Goal: Navigation & Orientation: Find specific page/section

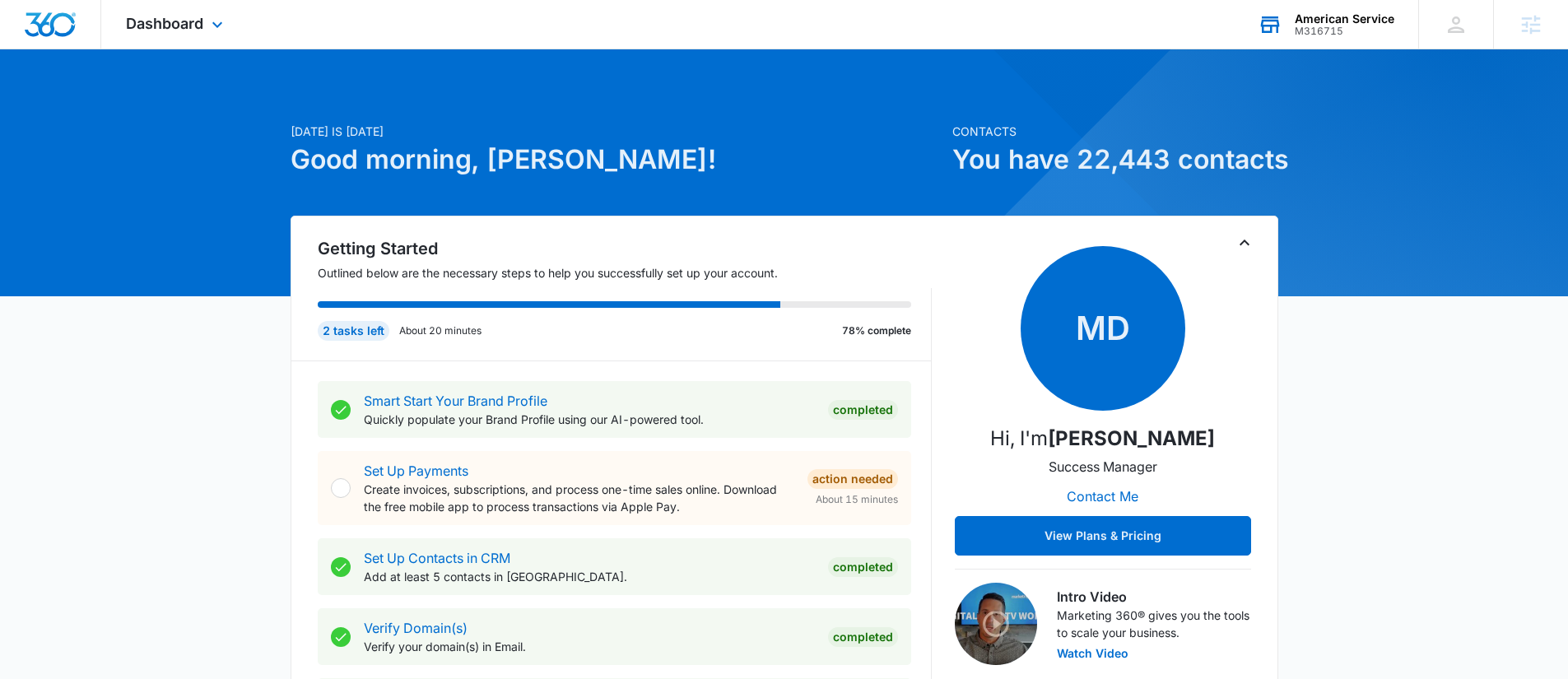
click at [1328, 27] on div "M316715" at bounding box center [1344, 30] width 99 height 12
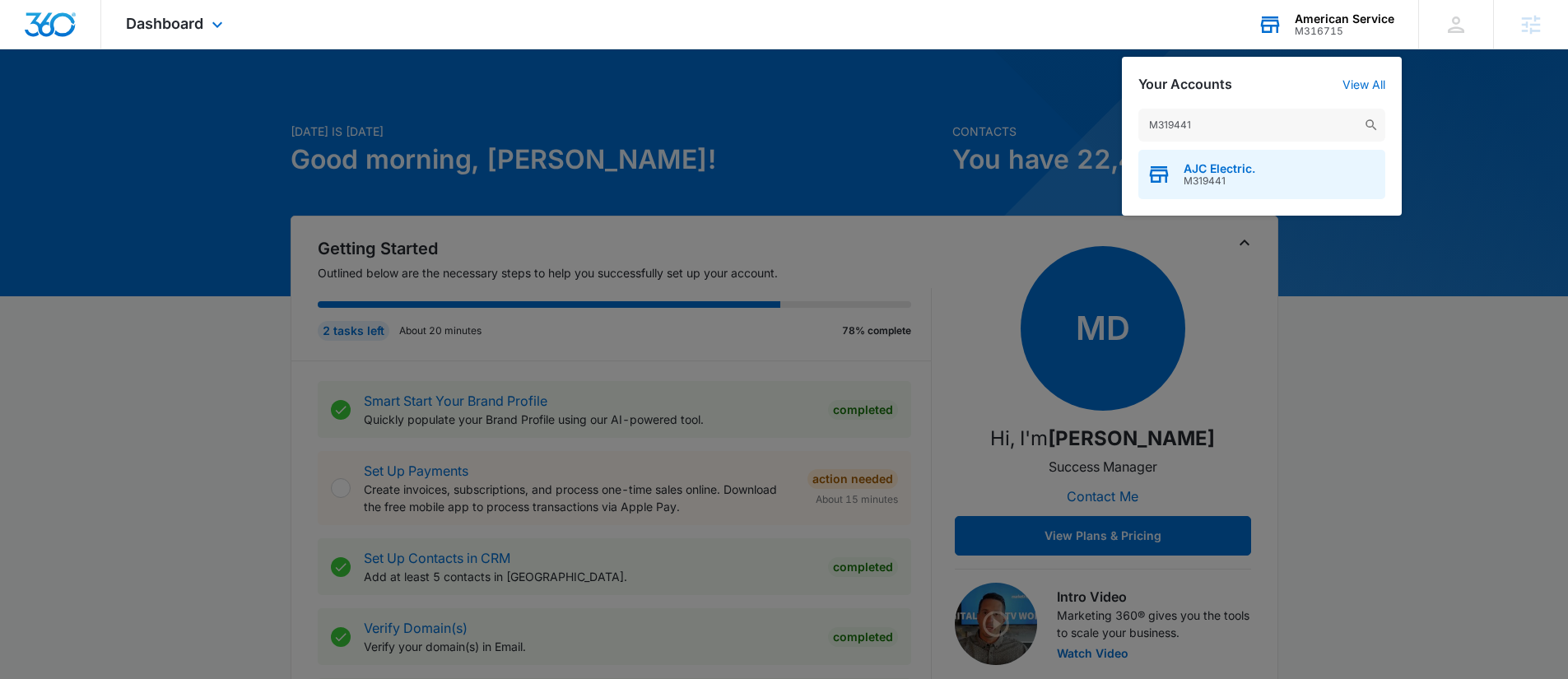
type input "M319441"
click at [1203, 168] on span "AJC Electric." at bounding box center [1220, 168] width 72 height 13
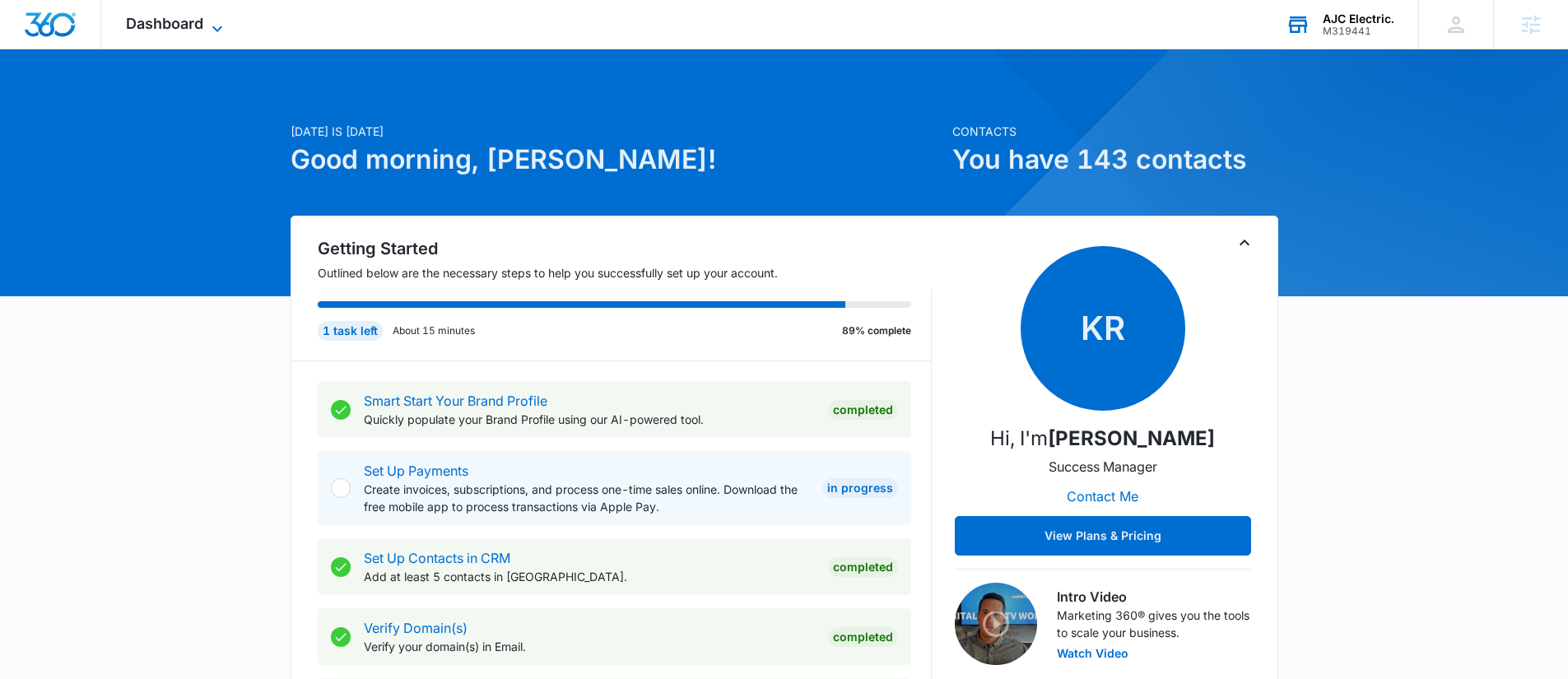
click at [166, 25] on span "Dashboard" at bounding box center [165, 23] width 77 height 17
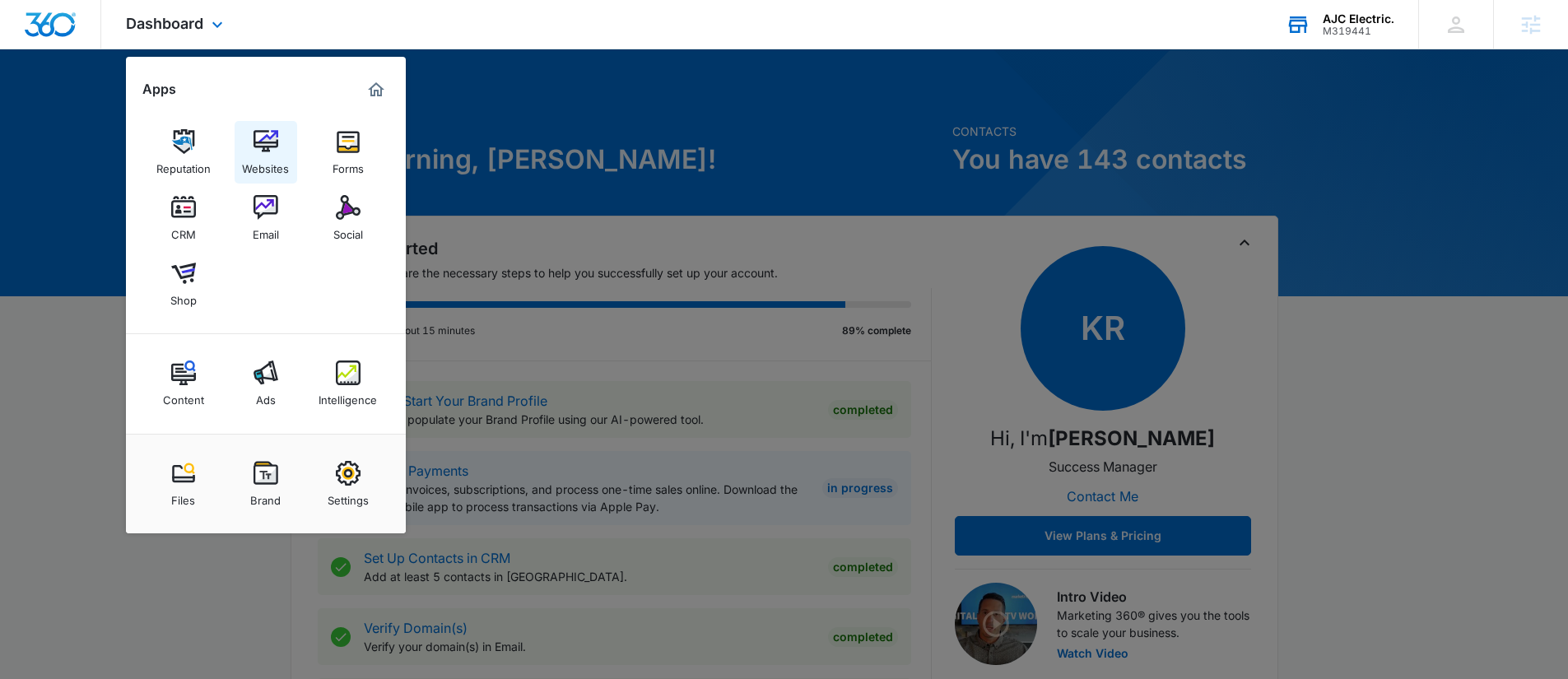
click at [266, 144] on img at bounding box center [266, 142] width 25 height 25
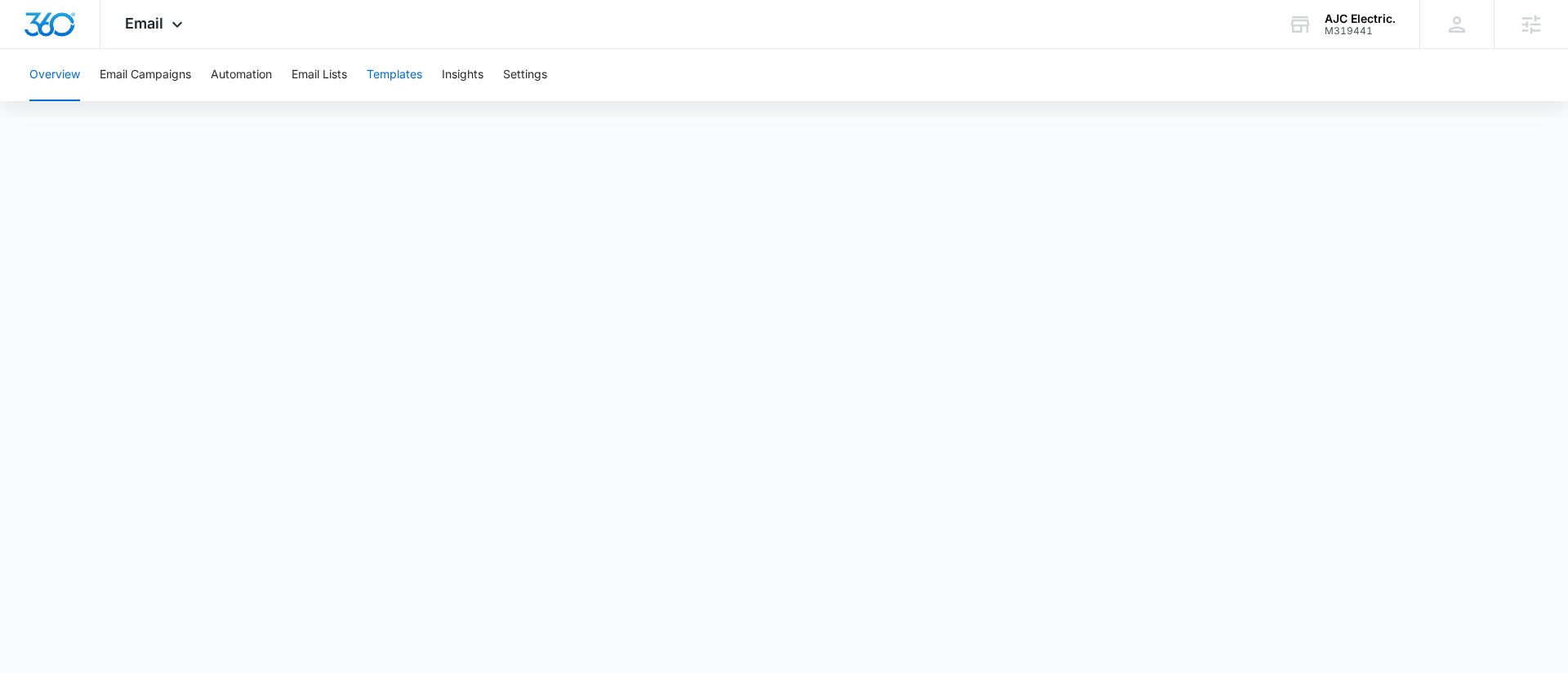
click at [394, 77] on button "Templates" at bounding box center [394, 75] width 55 height 52
click at [298, 67] on button "Email Lists" at bounding box center [319, 75] width 55 height 52
click at [404, 73] on button "Templates" at bounding box center [394, 75] width 55 height 52
click at [128, 19] on span "Email" at bounding box center [144, 23] width 38 height 17
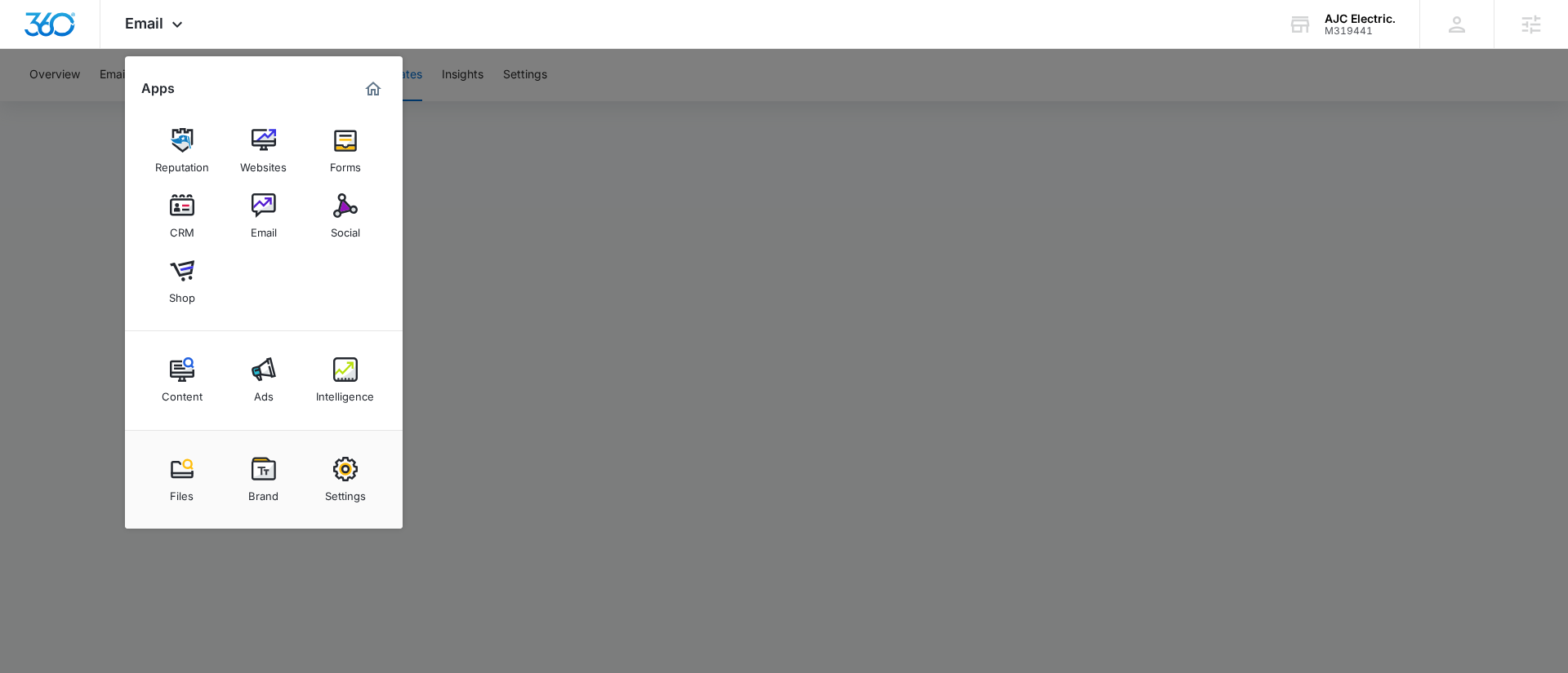
click at [337, 207] on img at bounding box center [346, 206] width 25 height 25
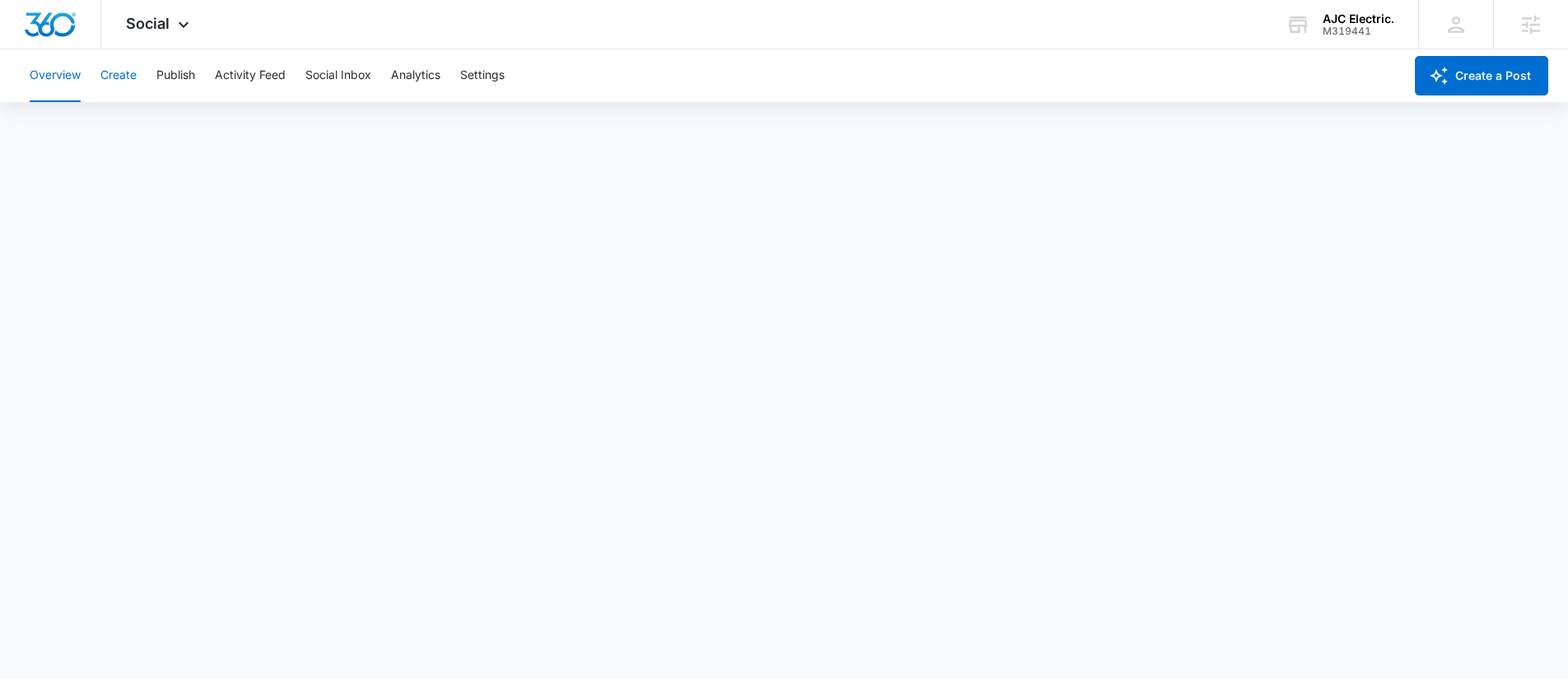
click at [123, 77] on button "Create" at bounding box center [118, 75] width 36 height 53
click at [151, 126] on button "Approvals" at bounding box center [161, 125] width 56 height 46
click at [92, 115] on button "Content Library" at bounding box center [72, 125] width 84 height 46
click at [147, 125] on button "Approvals" at bounding box center [161, 125] width 56 height 46
